Goal: Transaction & Acquisition: Purchase product/service

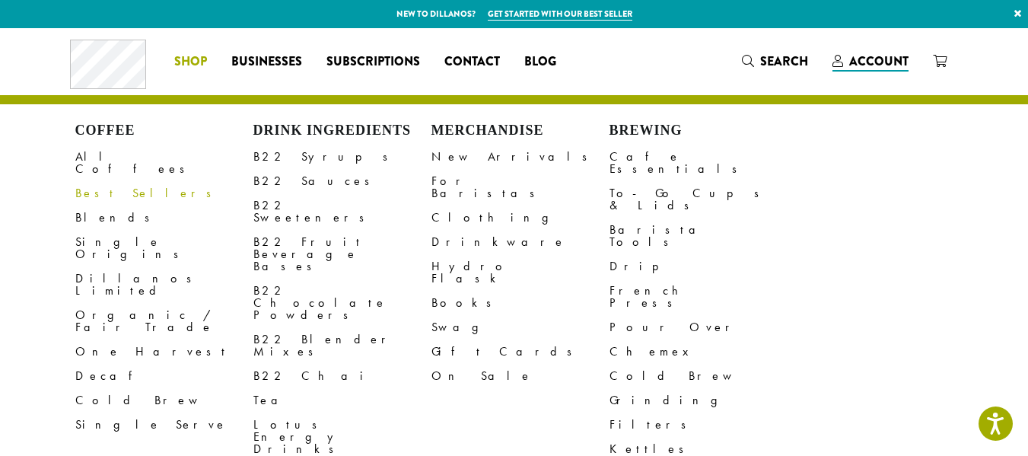
click at [75, 202] on link "Best Sellers" at bounding box center [164, 193] width 178 height 24
click at [467, 169] on link "New Arrivals" at bounding box center [521, 157] width 178 height 24
